Goal: Transaction & Acquisition: Purchase product/service

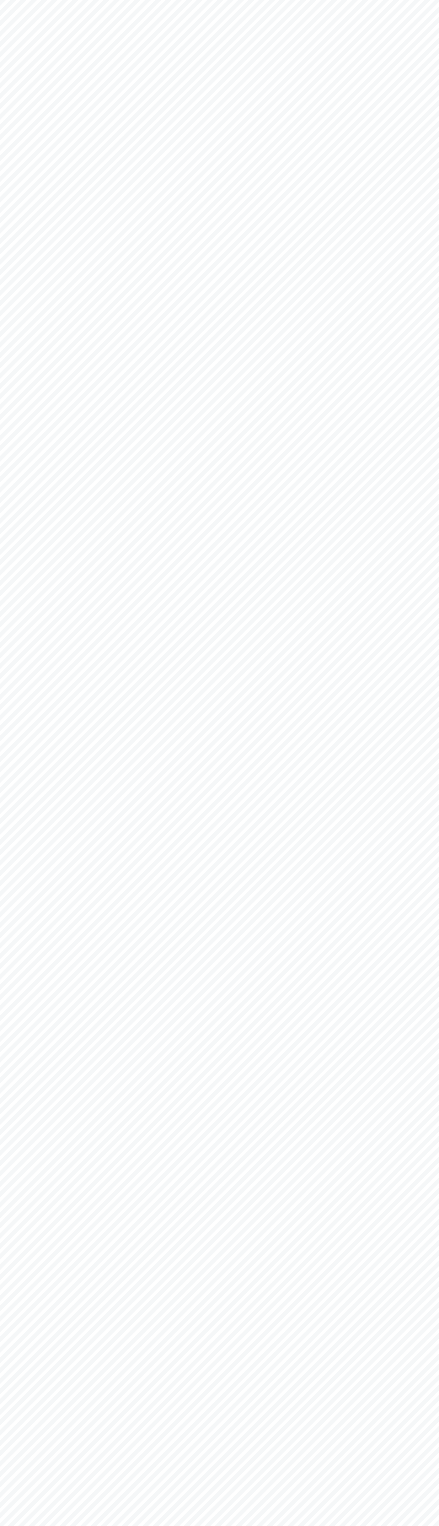
click at [418, 28] on body "We value your privacy We use cookies to enhance your browsing experience, serve…" at bounding box center [219, 763] width 439 height 1526
click at [433, 275] on body "We value your privacy We use cookies to enhance your browsing experience, serve…" at bounding box center [219, 763] width 439 height 1526
click at [244, 1526] on html "We value your privacy We use cookies to enhance your browsing experience, serve…" at bounding box center [219, 763] width 439 height 1526
click at [12, 950] on body "We value your privacy We use cookies to enhance your browsing experience, serve…" at bounding box center [219, 763] width 439 height 1526
